Goal: Find specific page/section: Find specific page/section

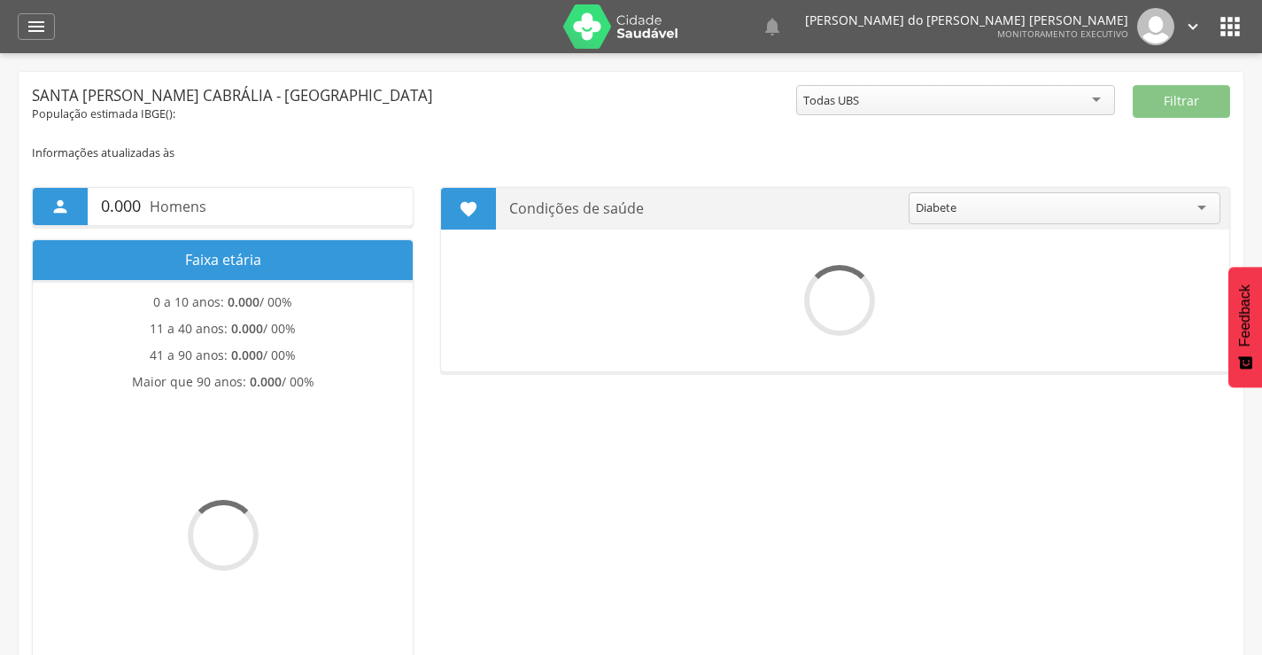
scroll to position [53, 0]
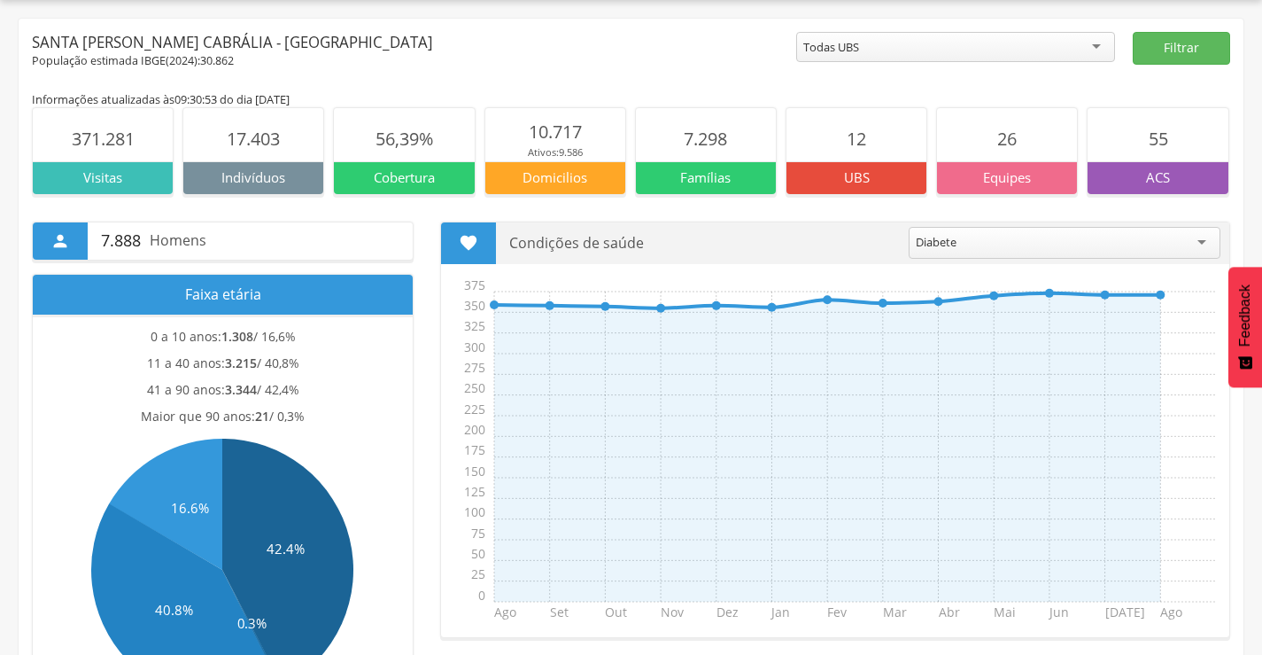
click at [839, 51] on div "Todas UBS" at bounding box center [831, 47] width 56 height 16
click at [1202, 44] on button "Filtrar" at bounding box center [1181, 48] width 97 height 33
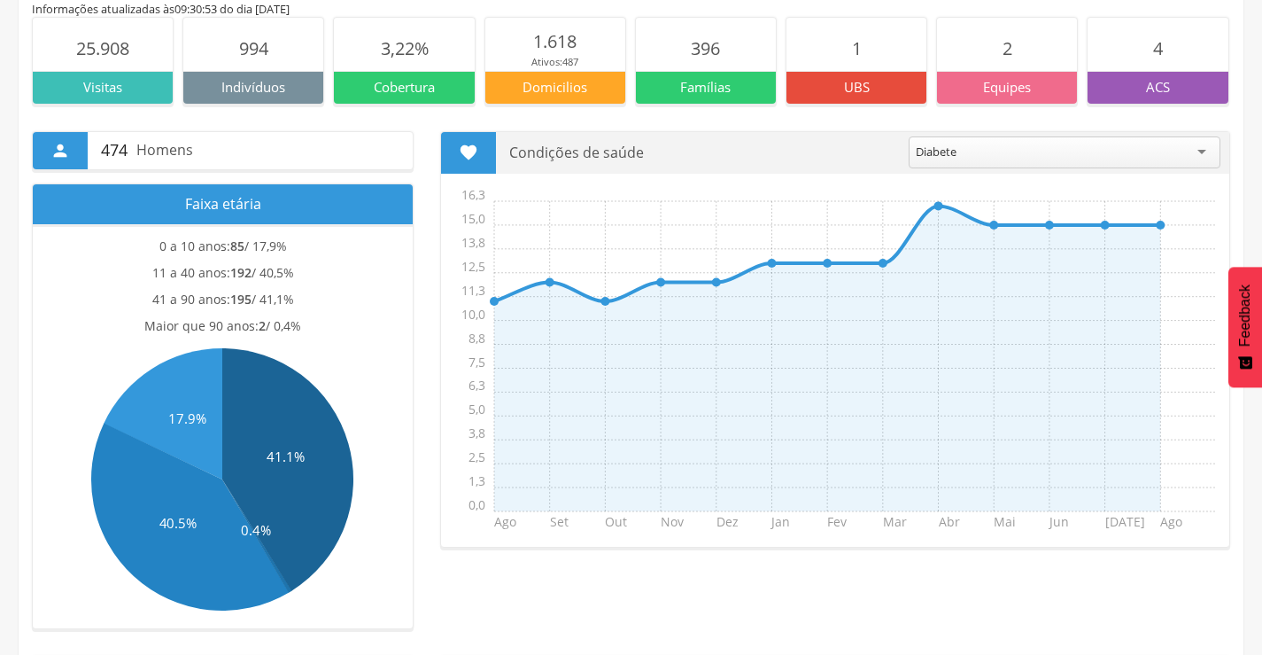
scroll to position [0, 0]
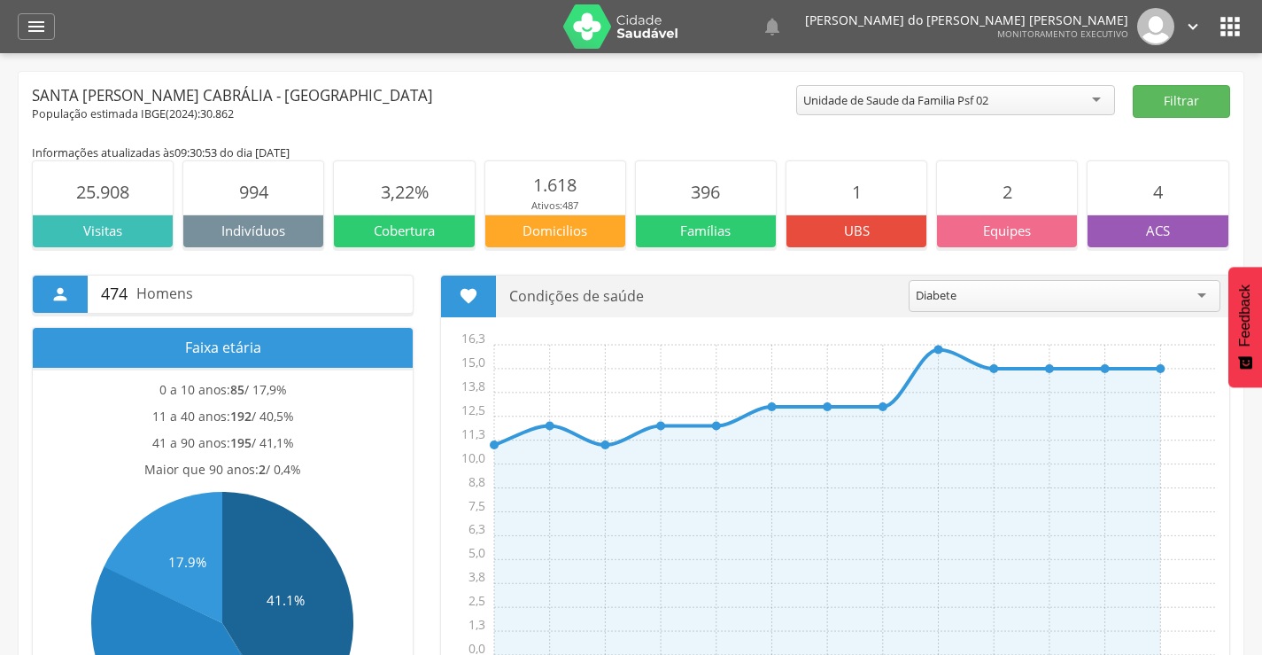
click at [272, 205] on section "994" at bounding box center [253, 187] width 140 height 53
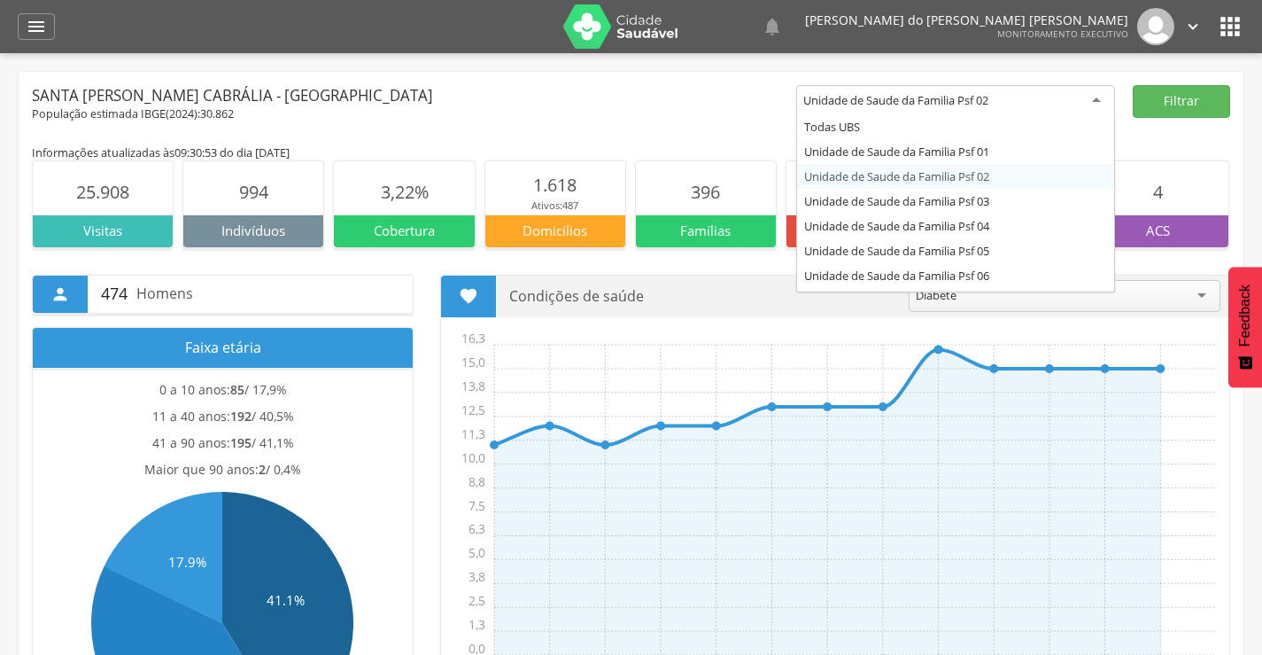
click at [889, 95] on div "Unidade de Saude da Familia Psf 02" at bounding box center [895, 100] width 185 height 16
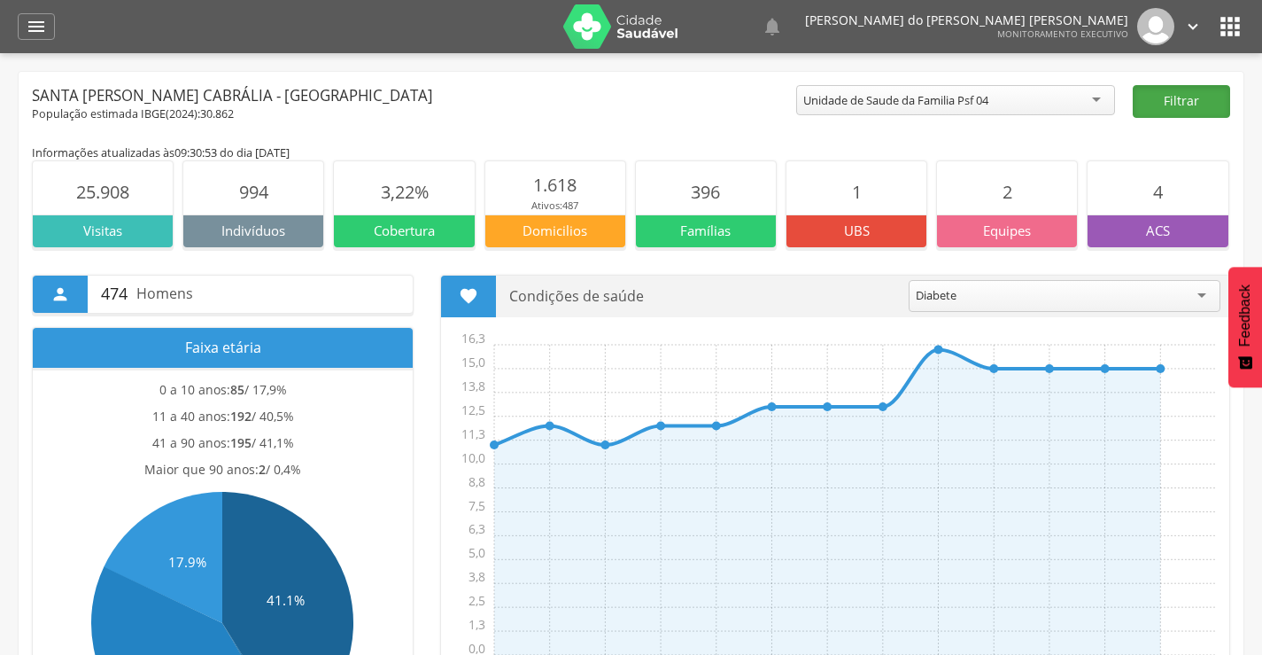
click at [1157, 98] on button "Filtrar" at bounding box center [1181, 101] width 97 height 33
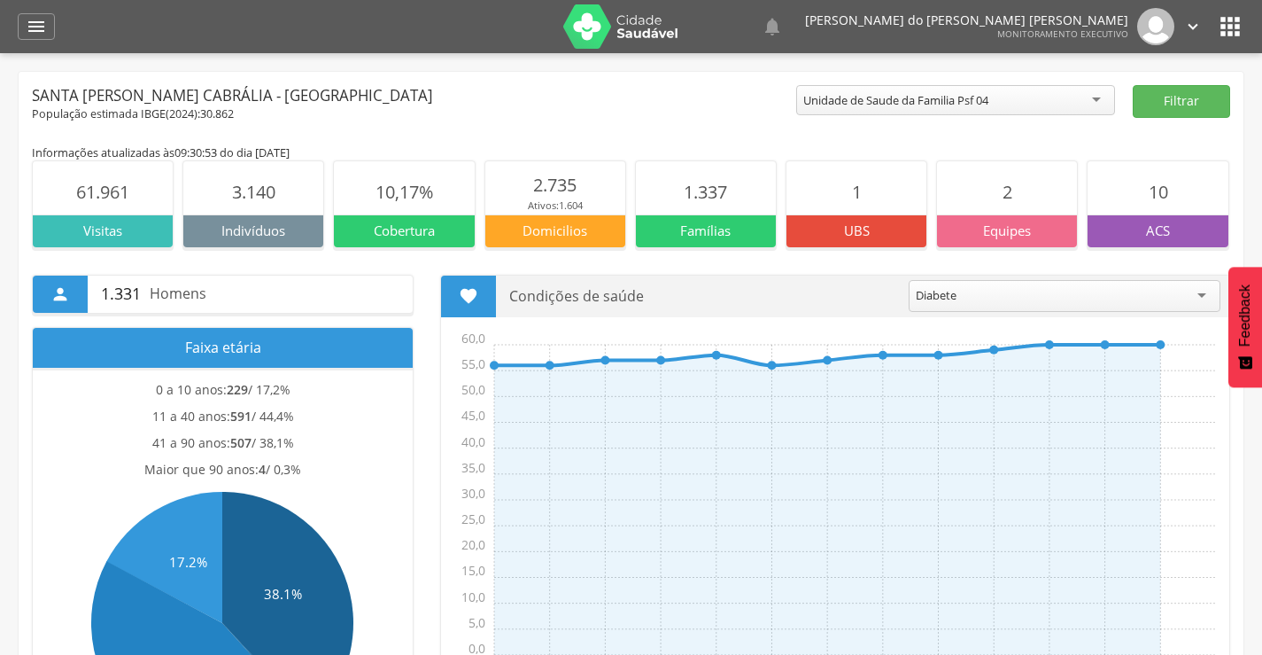
click at [851, 98] on div "Unidade de Saude da Familia Psf 04" at bounding box center [895, 100] width 185 height 16
click at [962, 95] on div "Unidade de Saude da Familia Psf 05" at bounding box center [895, 100] width 185 height 16
click at [1166, 93] on button "Filtrar" at bounding box center [1181, 101] width 97 height 33
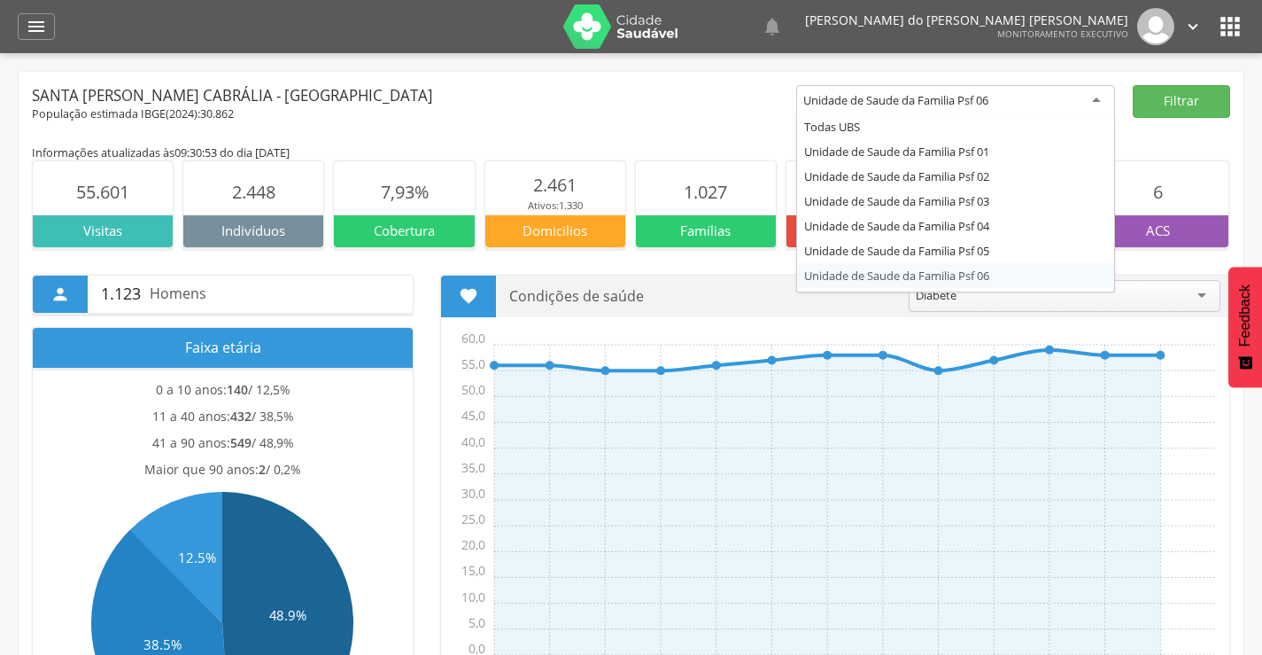
click at [853, 91] on div "Unidade de Saude da Familia Psf 06" at bounding box center [955, 101] width 319 height 32
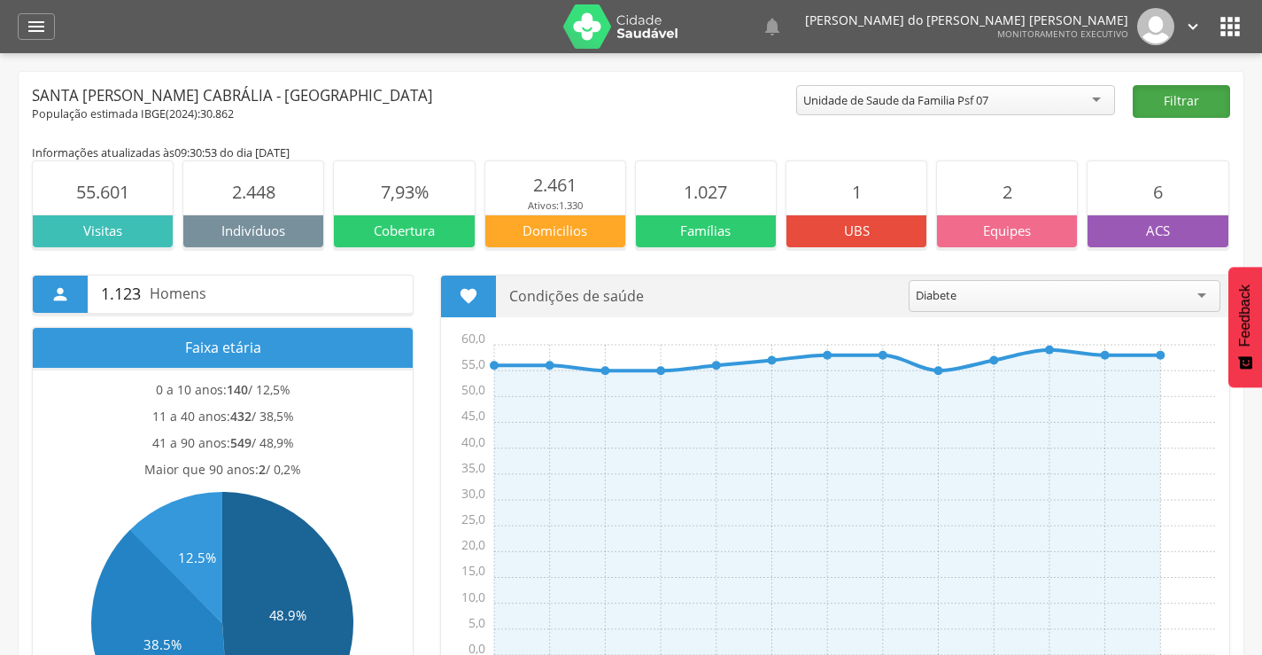
click at [1174, 99] on button "Filtrar" at bounding box center [1181, 101] width 97 height 33
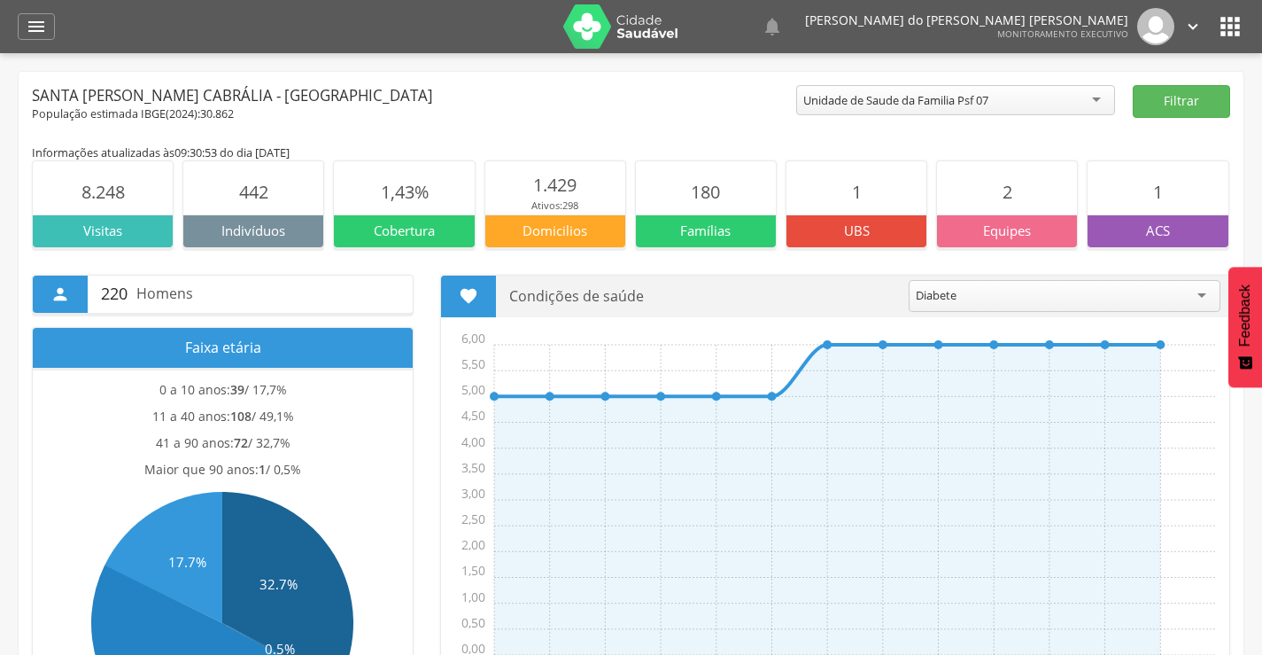
click at [973, 89] on div "Unidade de Saude da Familia Psf 07" at bounding box center [955, 100] width 319 height 30
click at [981, 105] on div "Unidade de Saude da Familia Psf 03" at bounding box center [895, 100] width 185 height 16
click at [1164, 101] on button "Filtrar" at bounding box center [1181, 101] width 97 height 33
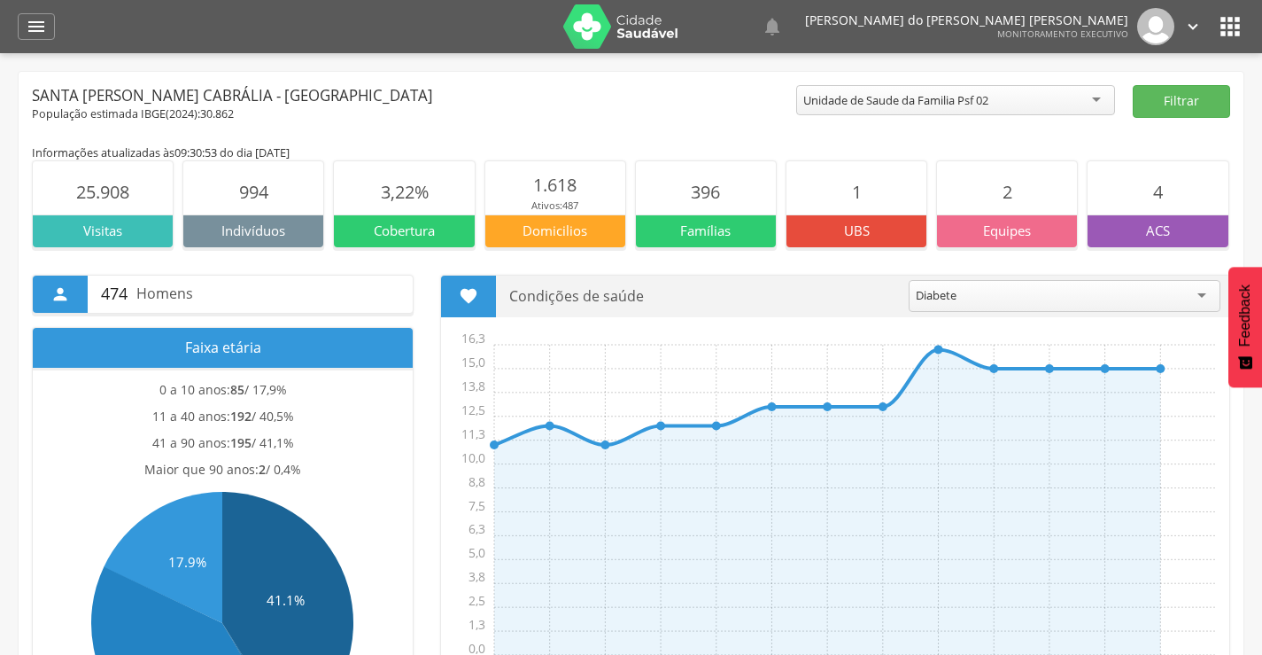
click at [603, 43] on img at bounding box center [620, 26] width 115 height 44
